Goal: Task Accomplishment & Management: Use online tool/utility

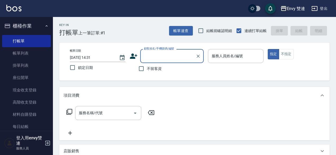
scroll to position [116, 0]
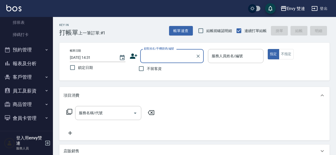
type input "ㄗ"
click at [151, 59] on input "顧客姓名/手機號碼/編號" at bounding box center [168, 55] width 51 height 9
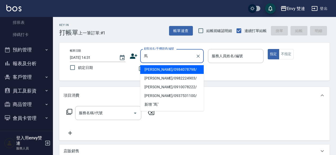
click at [173, 71] on li "[PERSON_NAME]/0984078798/" at bounding box center [171, 69] width 63 height 9
type input "[PERSON_NAME]/0984078798/"
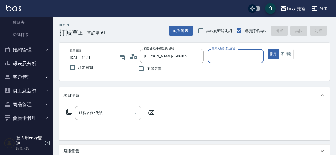
type input "Ina-2"
click at [268, 49] on button "指定" at bounding box center [273, 54] width 11 height 10
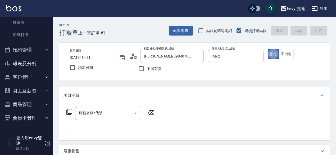
type button "true"
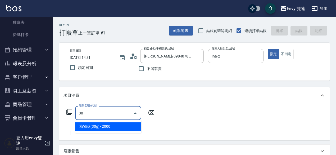
type input "3"
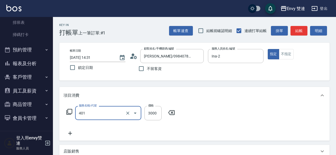
type input "染髮(401)"
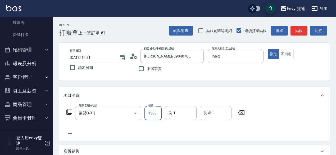
type input "1500"
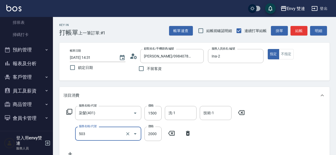
type input "日本結構二段式(503)"
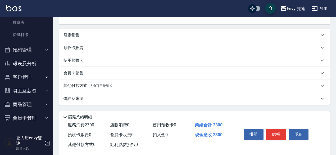
scroll to position [146, 0]
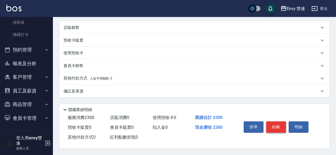
type input "800"
click at [280, 125] on button "結帳" at bounding box center [276, 126] width 20 height 11
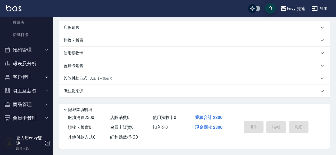
type input "[DATE] 16:44"
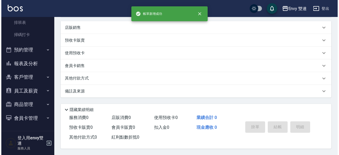
scroll to position [0, 0]
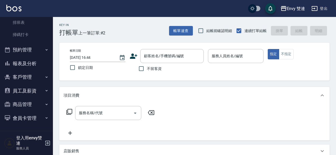
click at [135, 55] on icon at bounding box center [134, 56] width 8 height 8
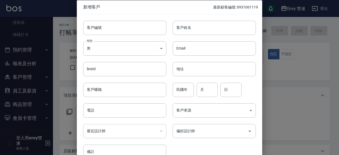
click at [336, 36] on div at bounding box center [169, 77] width 339 height 155
drag, startPoint x: 298, startPoint y: 47, endPoint x: 194, endPoint y: 48, distance: 104.5
click at [194, 48] on div "新增客戶 最新顧客編號: 0931061119 客戶編號 客戶編號 客戶姓名 客戶姓名 性別 男 [DEMOGRAPHIC_DATA] 性別 Email Em…" at bounding box center [169, 77] width 339 height 155
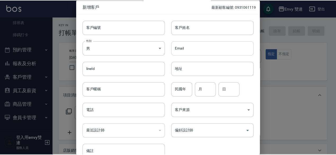
scroll to position [28, 0]
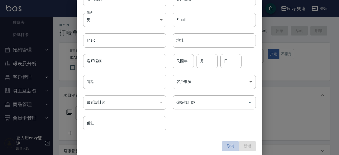
click at [228, 142] on button "取消" at bounding box center [230, 146] width 17 height 10
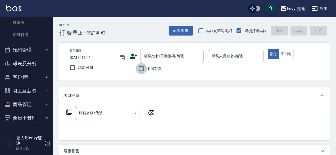
click at [141, 71] on input "不留客資" at bounding box center [141, 68] width 11 height 11
checkbox input "true"
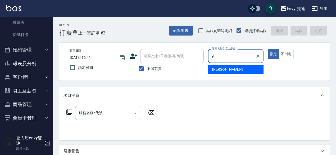
type input "Zoe-9"
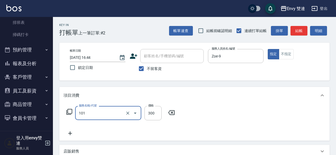
type input "洗髮(101)"
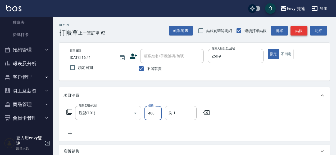
type input "400"
click at [299, 30] on button "結帳" at bounding box center [298, 31] width 17 height 10
type input "[DATE] 16:45"
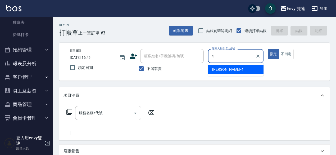
type input "[PERSON_NAME]-4"
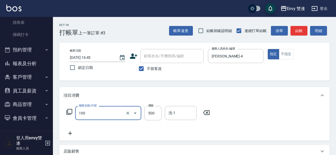
type input "洗＋剪(100)"
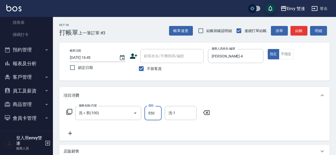
type input "550"
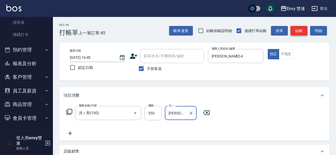
type input "[PERSON_NAME]-42"
click at [302, 30] on button "結帳" at bounding box center [298, 31] width 17 height 10
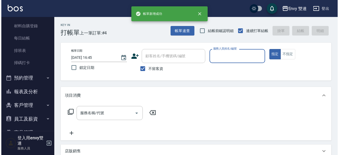
scroll to position [88, 0]
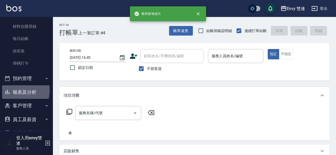
click at [13, 90] on button "報表及分析" at bounding box center [26, 92] width 49 height 14
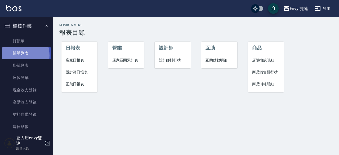
click at [17, 55] on link "帳單列表" at bounding box center [26, 53] width 49 height 12
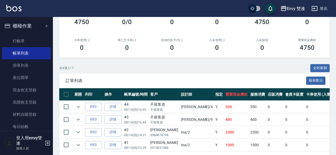
scroll to position [76, 0]
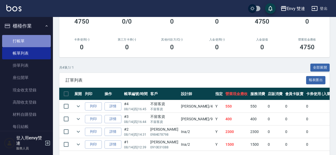
click at [40, 36] on link "打帳單" at bounding box center [26, 41] width 49 height 12
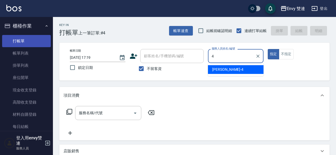
type input "[PERSON_NAME]-4"
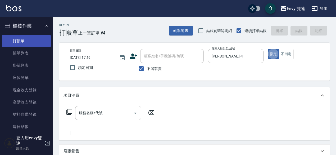
type button "true"
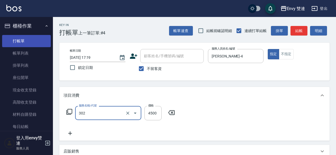
type input "水質感熱塑燙(302)"
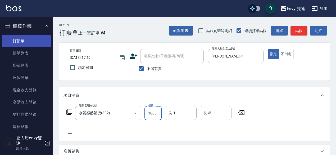
type input "1800"
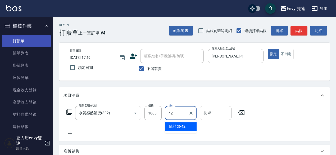
type input "[PERSON_NAME]-42"
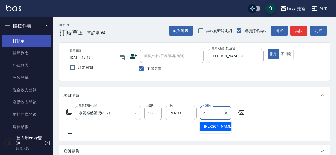
type input "[PERSON_NAME]-4"
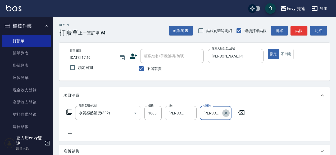
click at [227, 114] on icon "Clear" at bounding box center [225, 112] width 5 height 5
type input "[PERSON_NAME]-42"
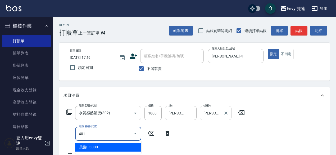
type input "染髮(401)"
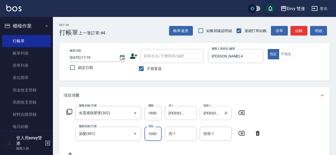
type input "1000"
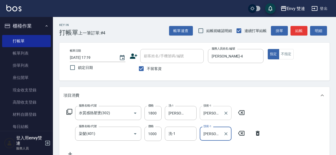
type input "[PERSON_NAME]-42"
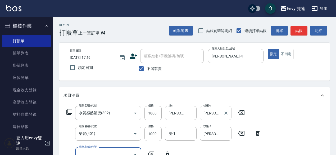
scroll to position [4, 0]
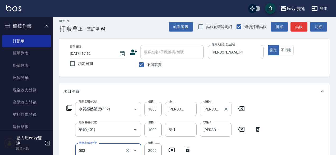
type input "日本結構二段式(503)"
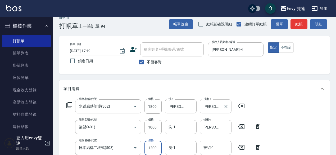
type input "1200"
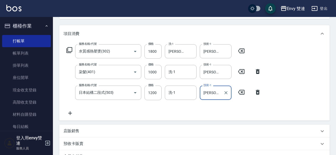
scroll to position [154, 0]
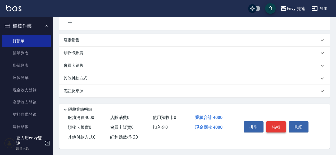
type input "[PERSON_NAME]-42"
click at [279, 124] on button "結帳" at bounding box center [276, 126] width 20 height 11
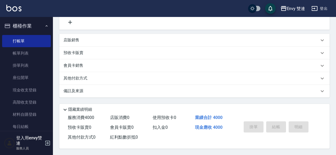
type input "[DATE] 17:20"
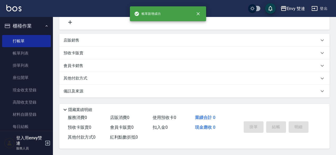
scroll to position [0, 0]
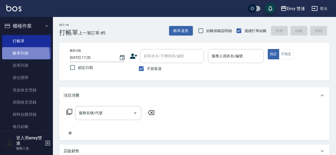
click at [23, 55] on link "帳單列表" at bounding box center [26, 53] width 49 height 12
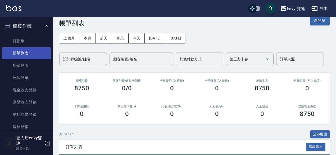
scroll to position [9, 0]
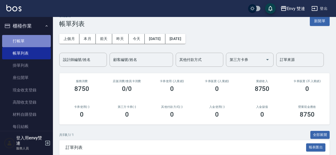
click at [29, 46] on link "打帳單" at bounding box center [26, 41] width 49 height 12
